Goal: Information Seeking & Learning: Learn about a topic

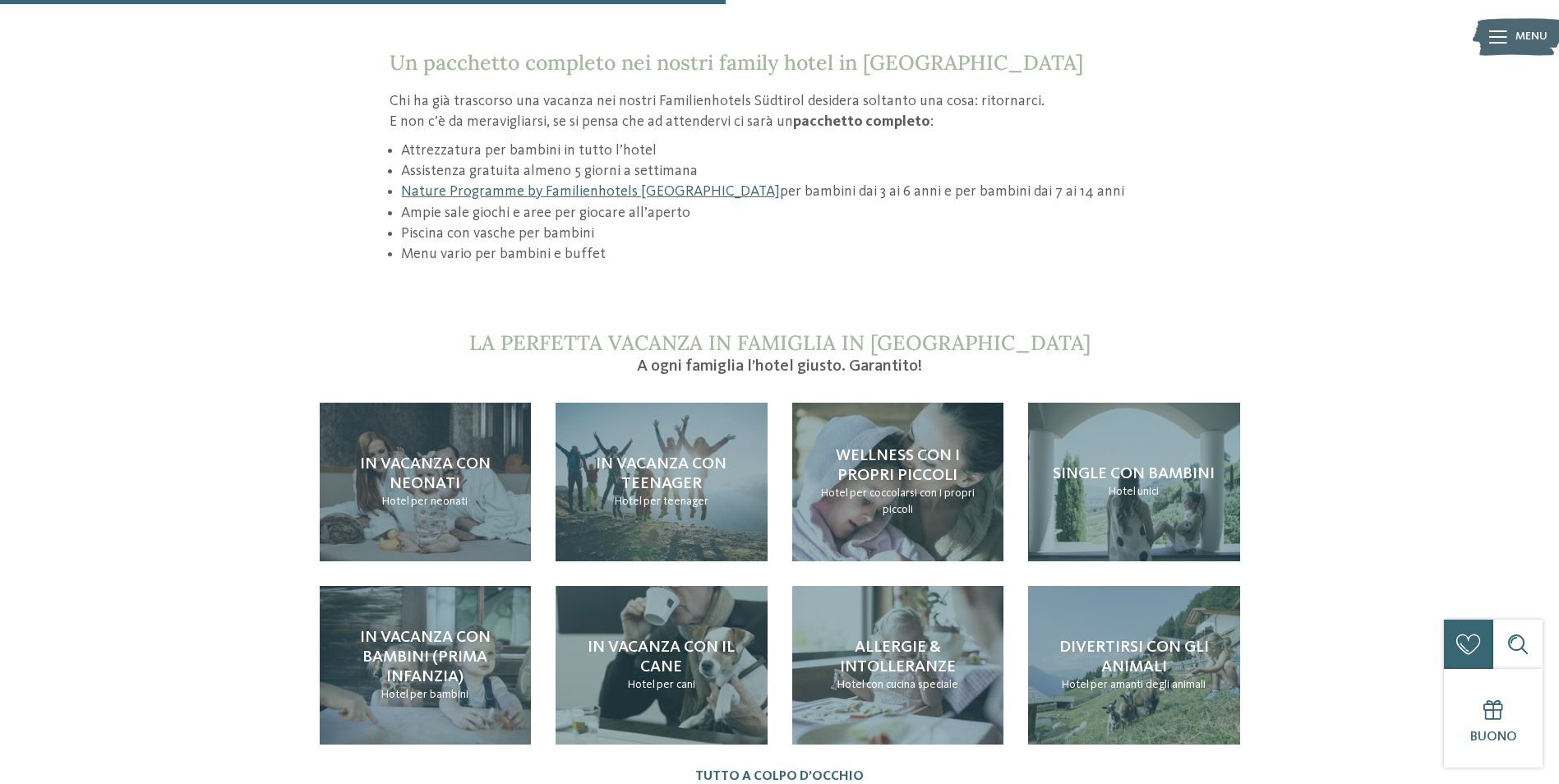
scroll to position [1561, 0]
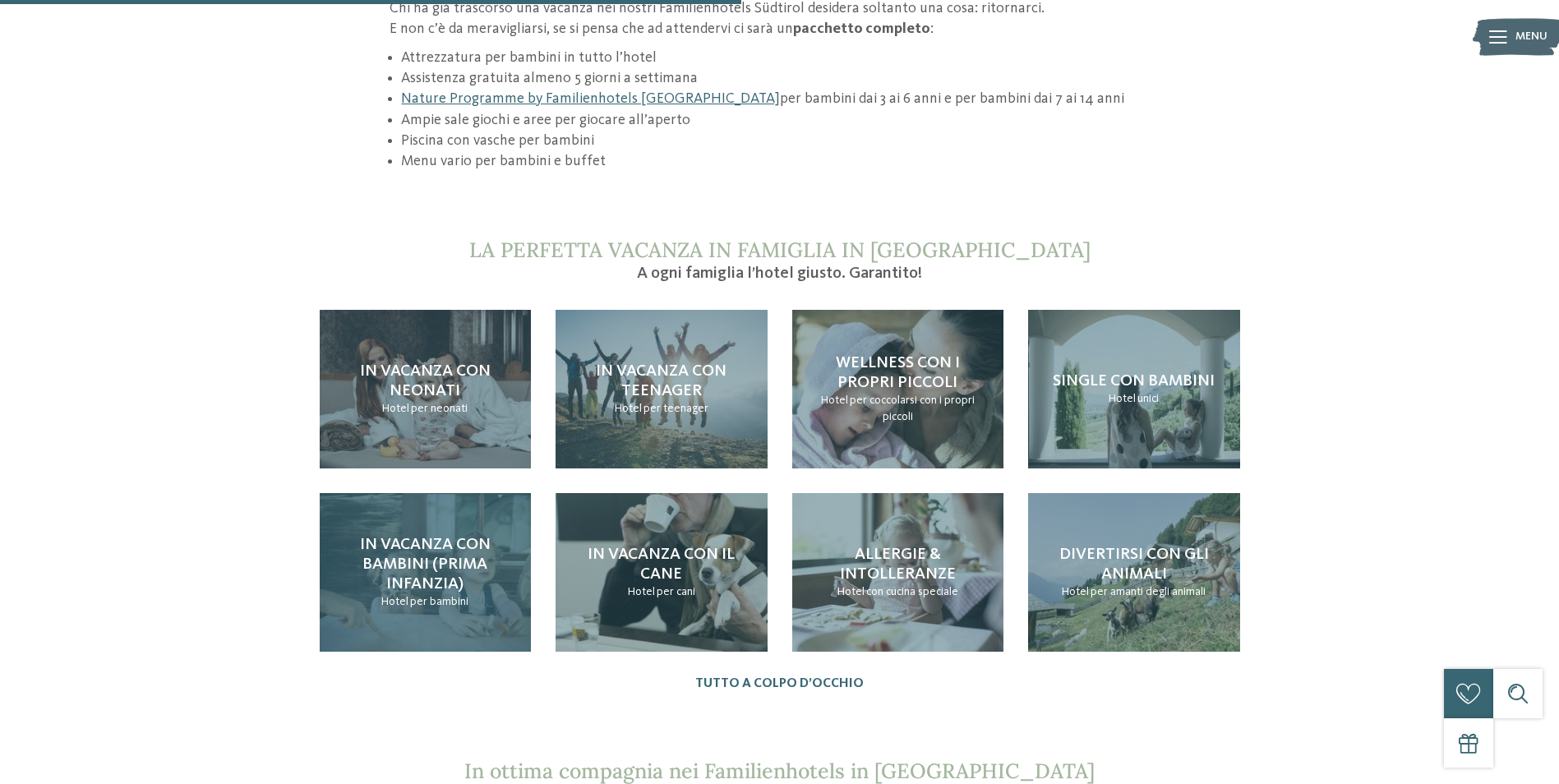
click at [480, 570] on h4 "In vacanza con bambini (prima infanzia)" at bounding box center [426, 564] width 179 height 59
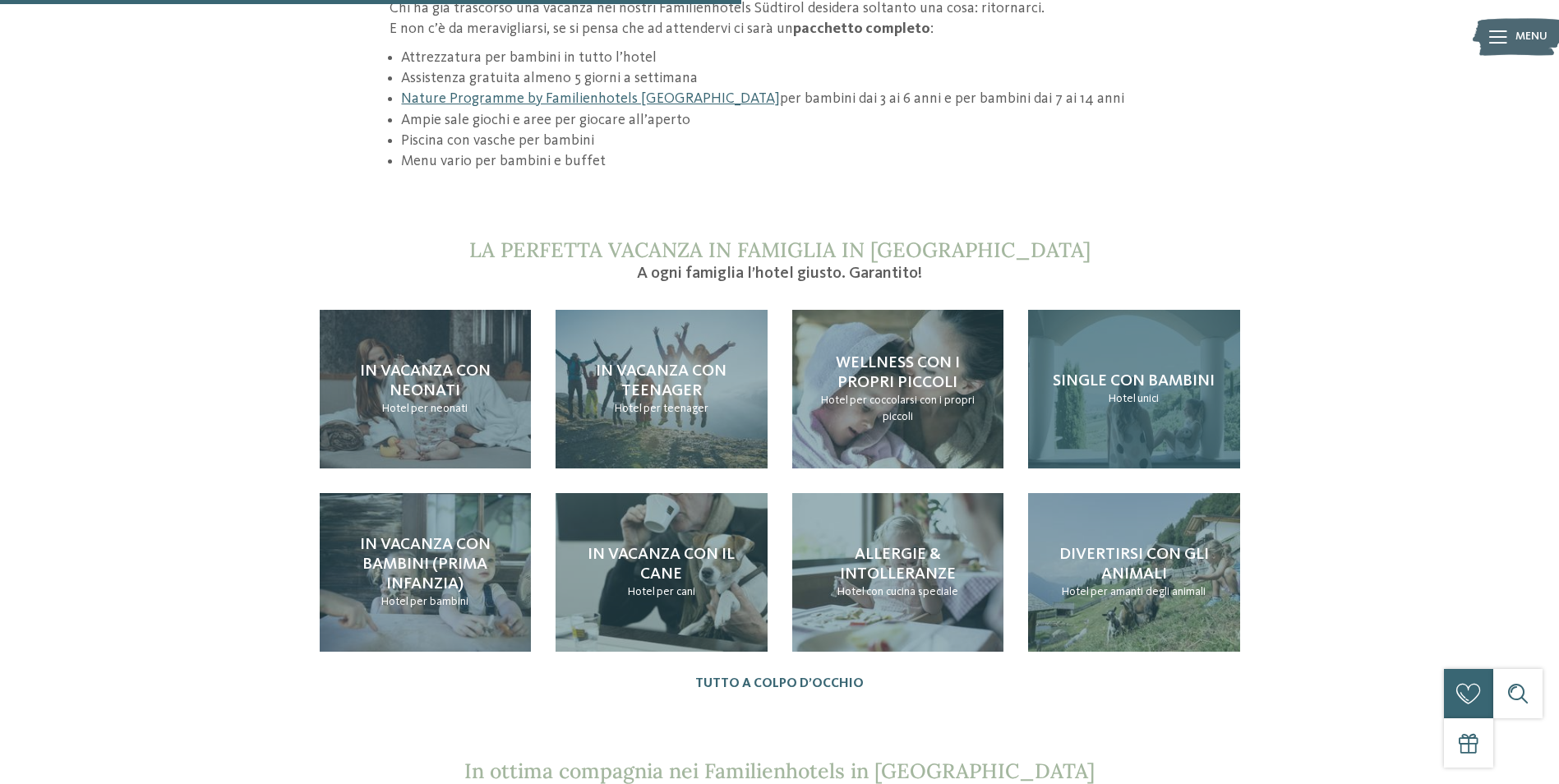
click at [1186, 397] on div "Single con bambini Hotel unici" at bounding box center [1134, 389] width 212 height 158
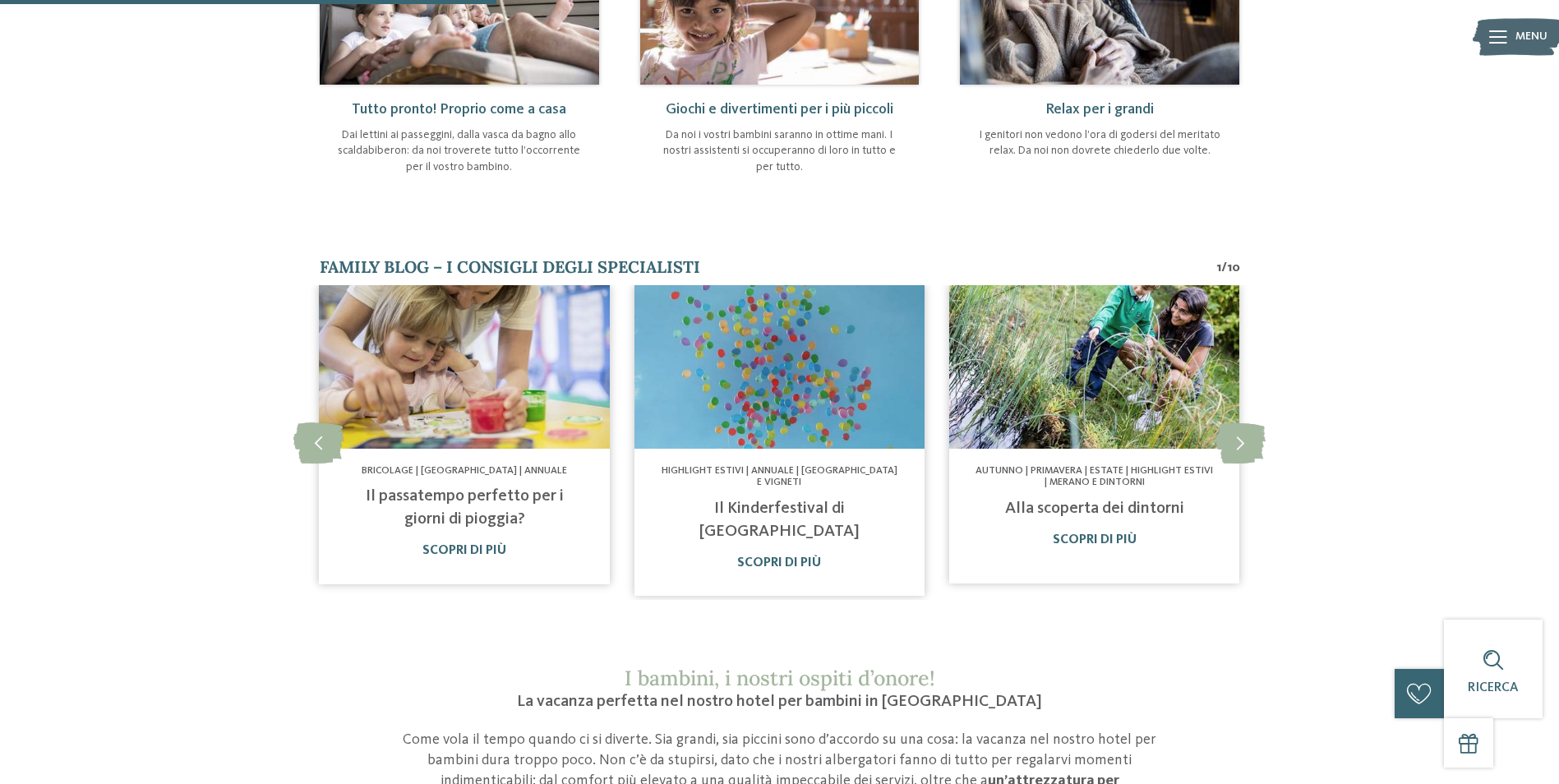
scroll to position [822, 0]
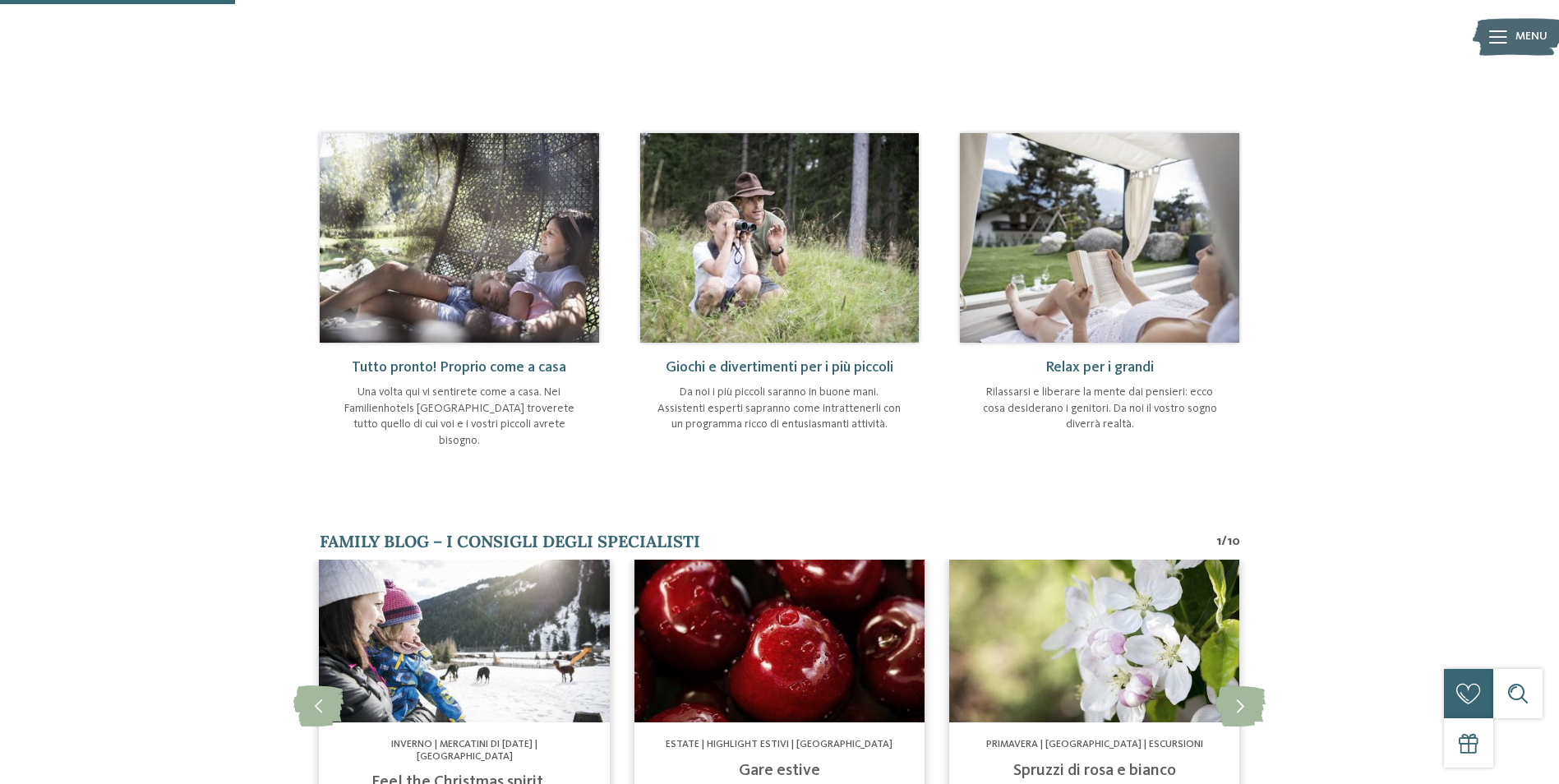
scroll to position [822, 0]
